Goal: Check status

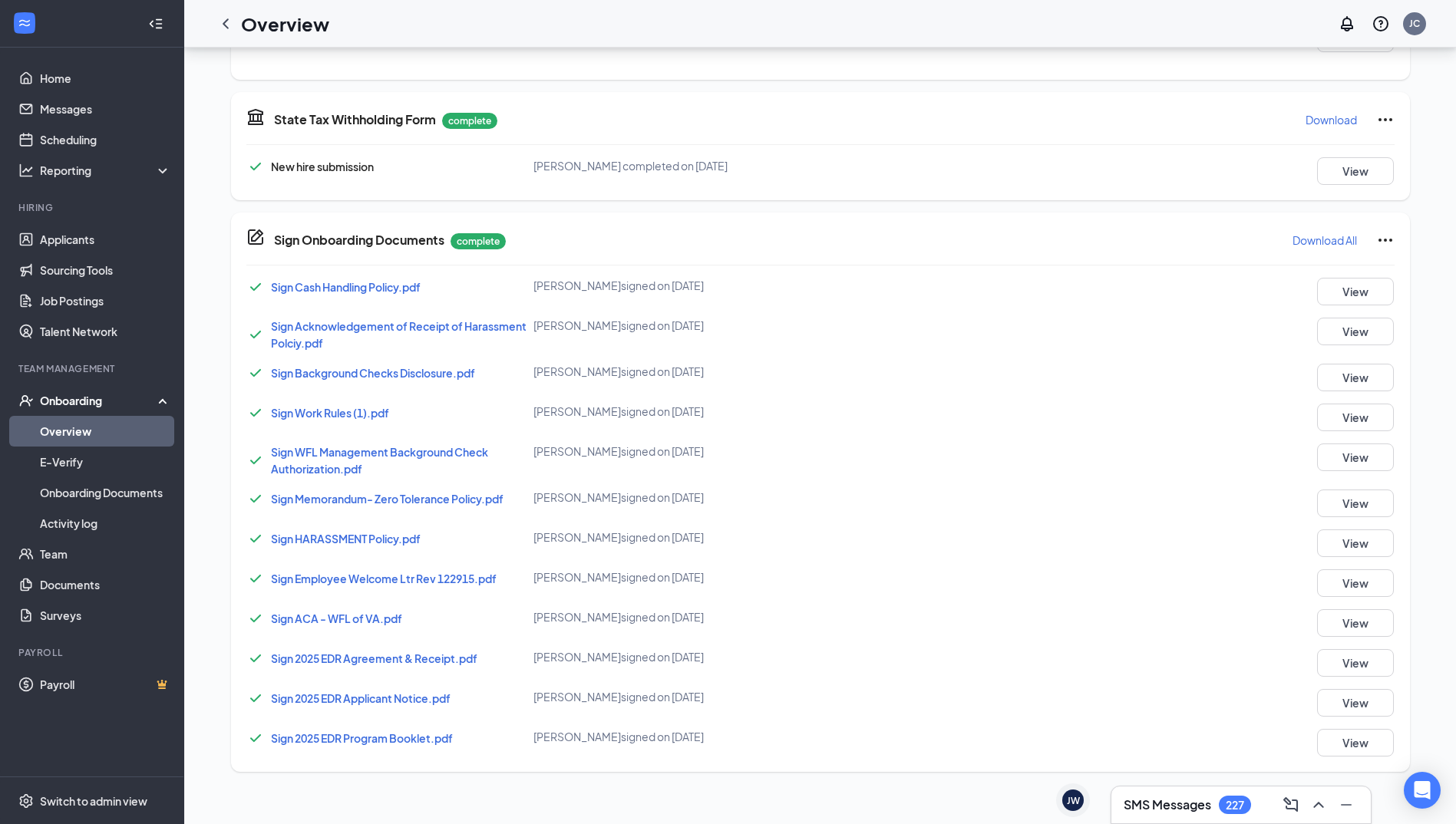
scroll to position [873, 0]
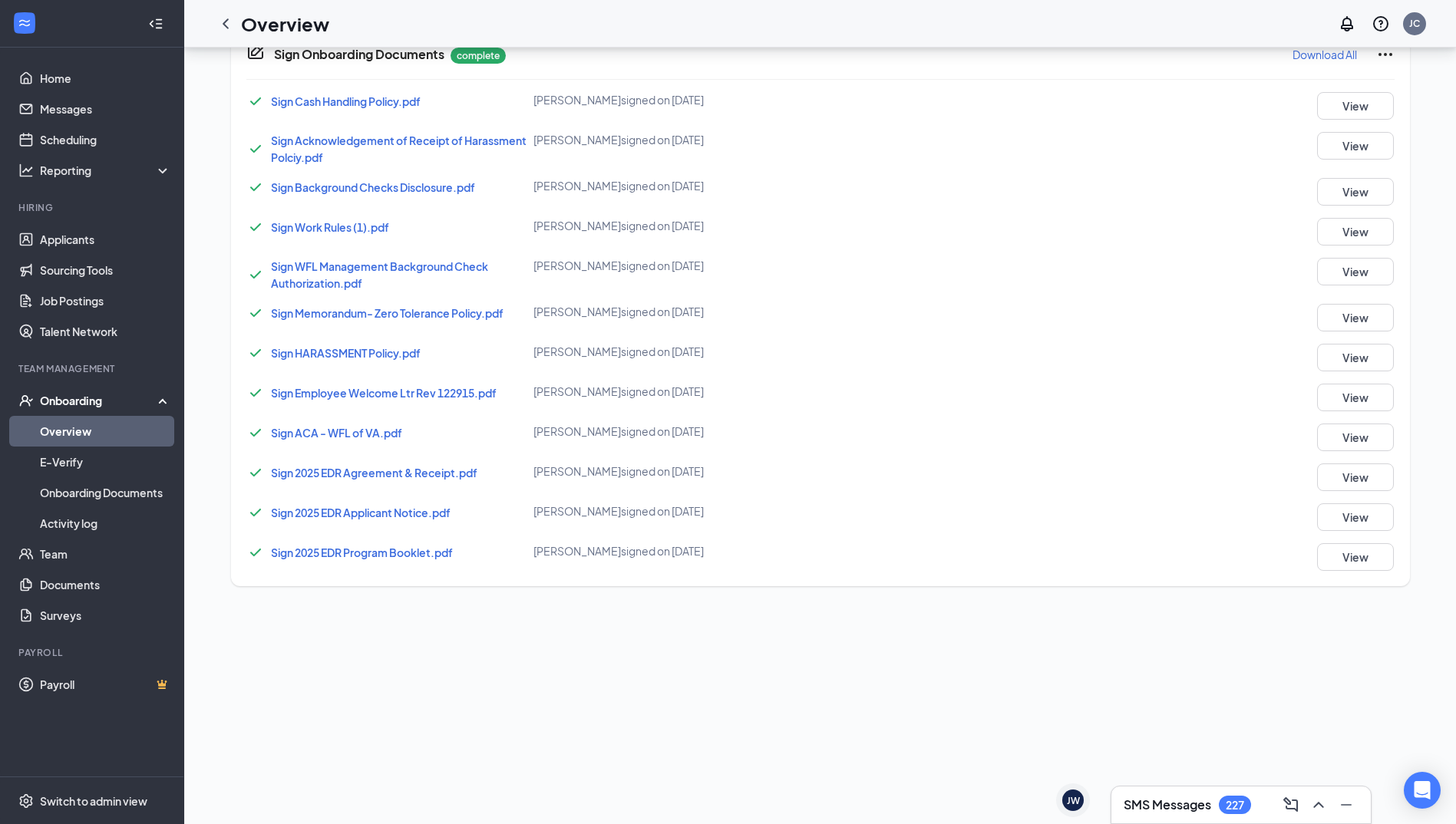
click at [1077, 201] on div "Sign Background Checks Disclosure.pdf [PERSON_NAME] signed on [DATE] View" at bounding box center [820, 191] width 1148 height 28
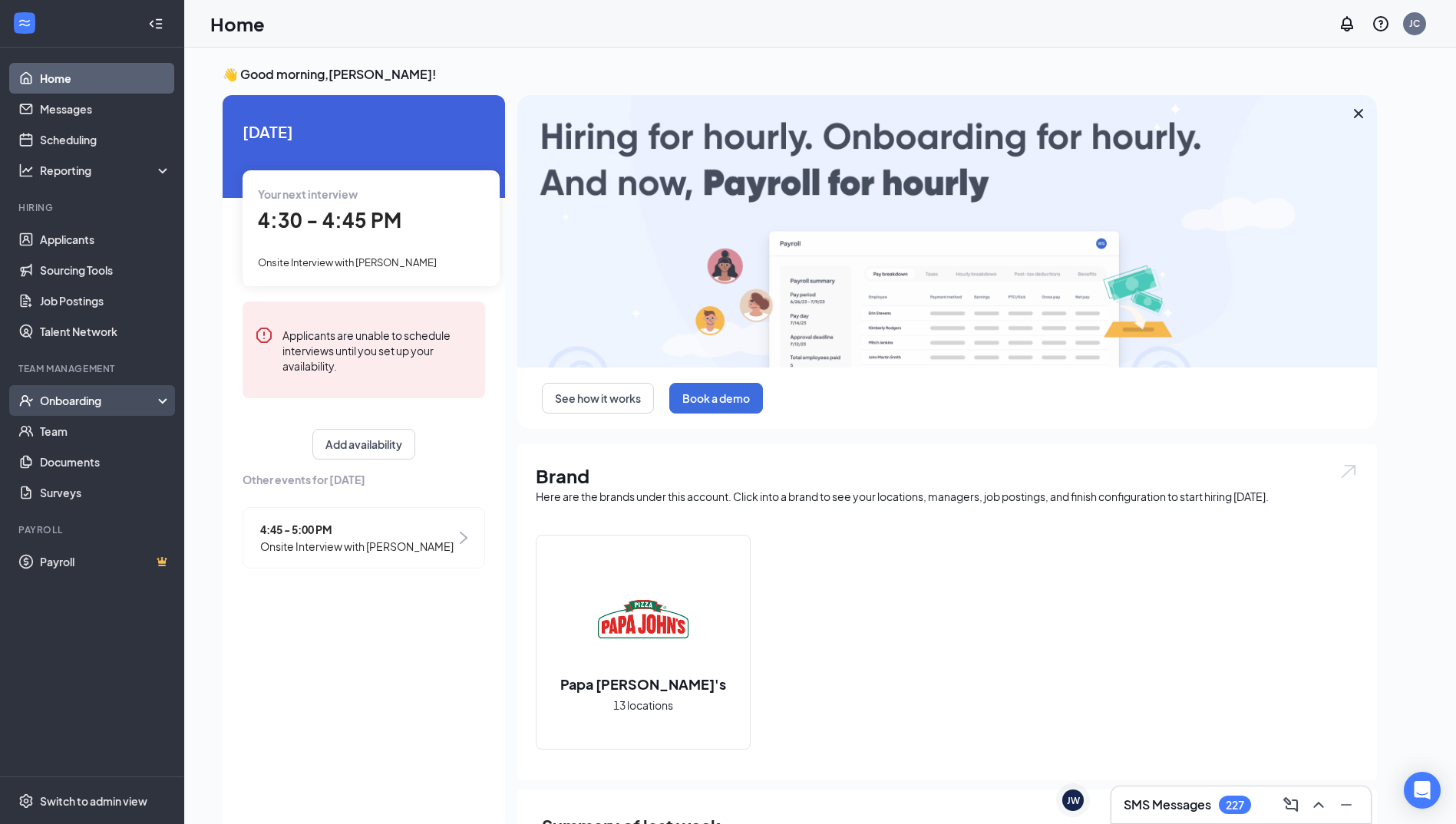
click at [74, 398] on div "Onboarding" at bounding box center [99, 401] width 118 height 15
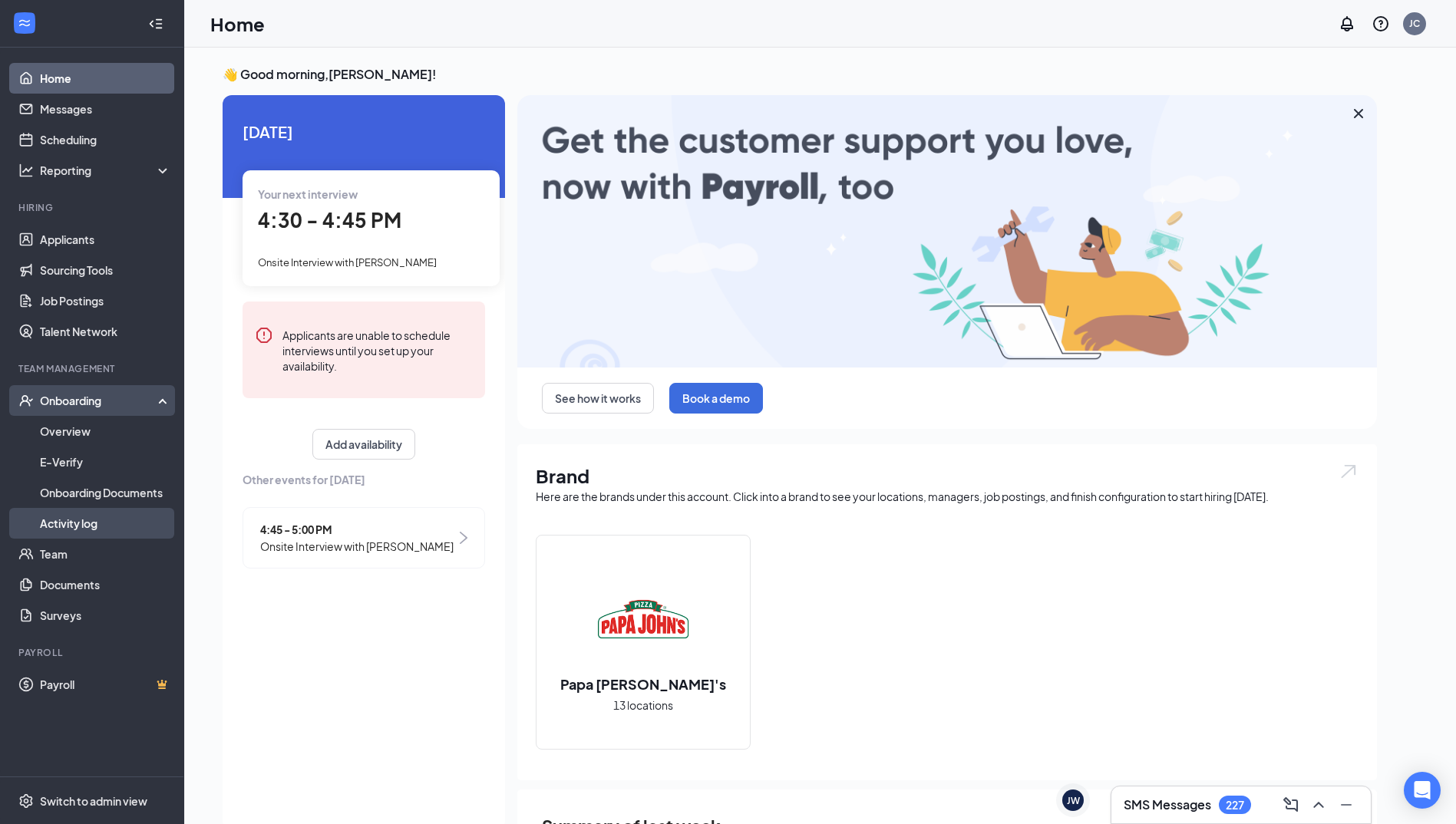
click at [91, 515] on link "Activity log" at bounding box center [105, 523] width 131 height 30
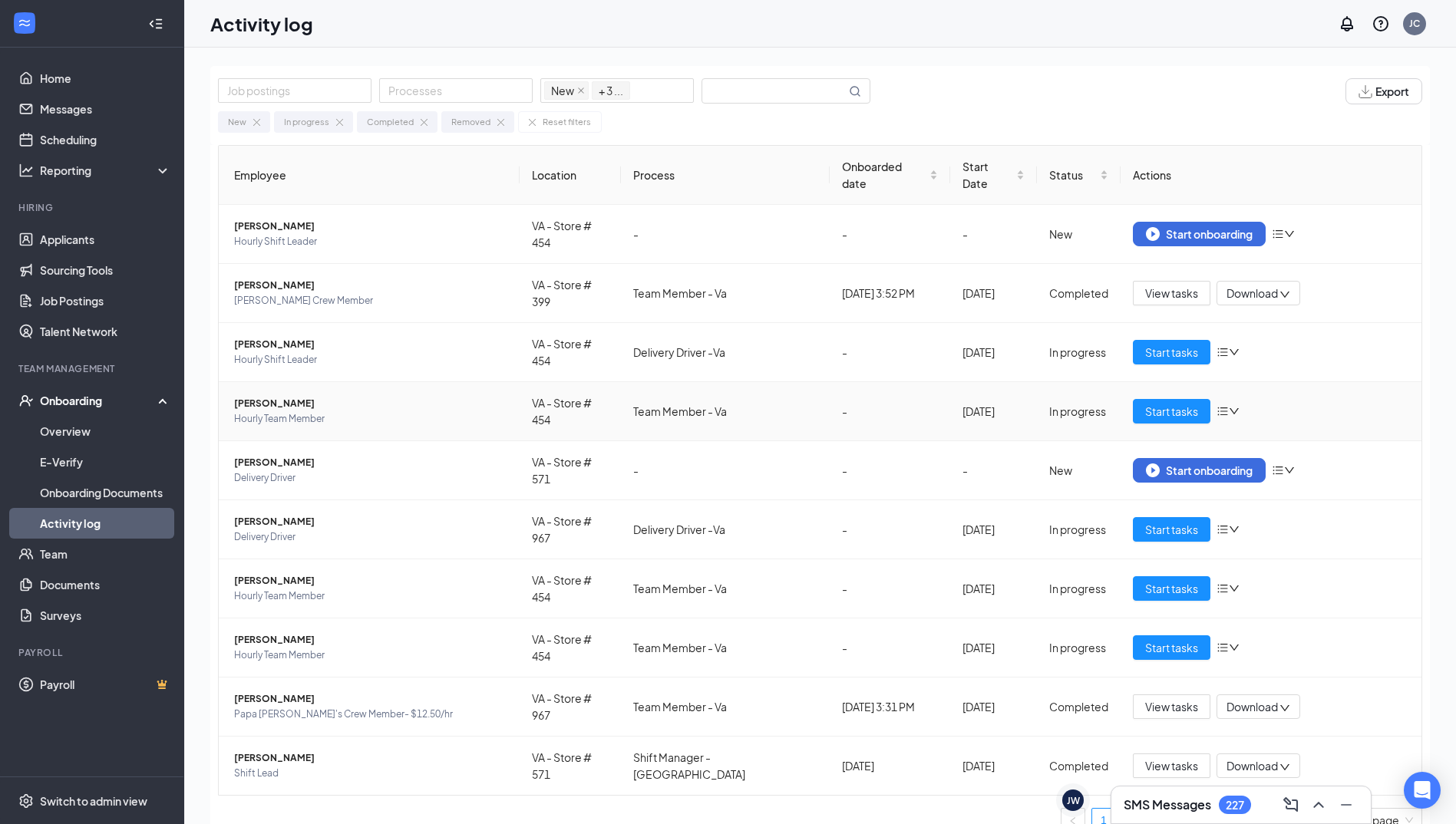
click at [259, 396] on span "[PERSON_NAME]" at bounding box center [371, 403] width 273 height 15
